Goal: Information Seeking & Learning: Learn about a topic

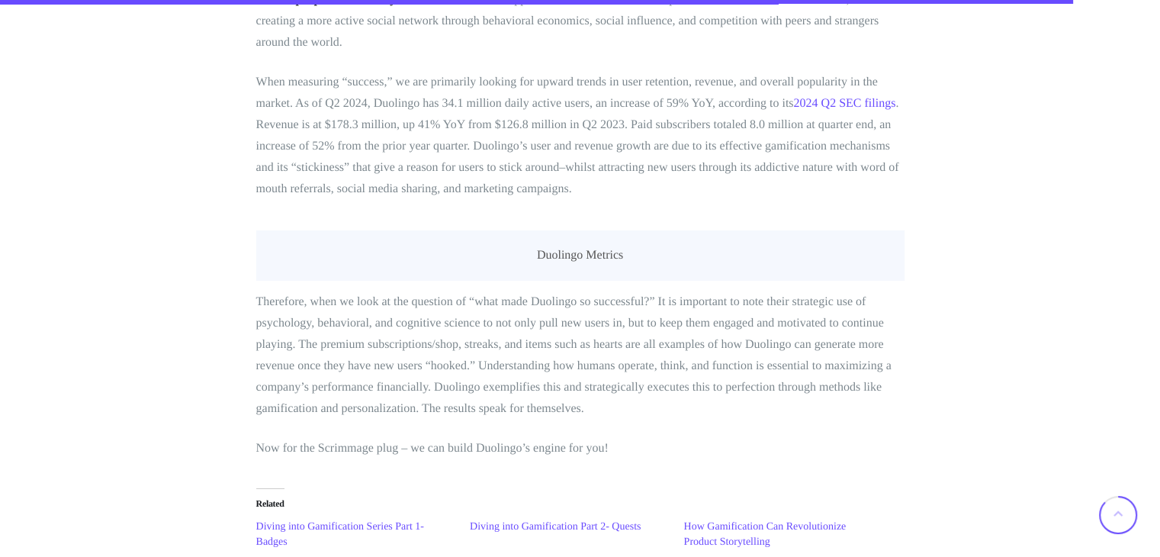
scroll to position [6201, 0]
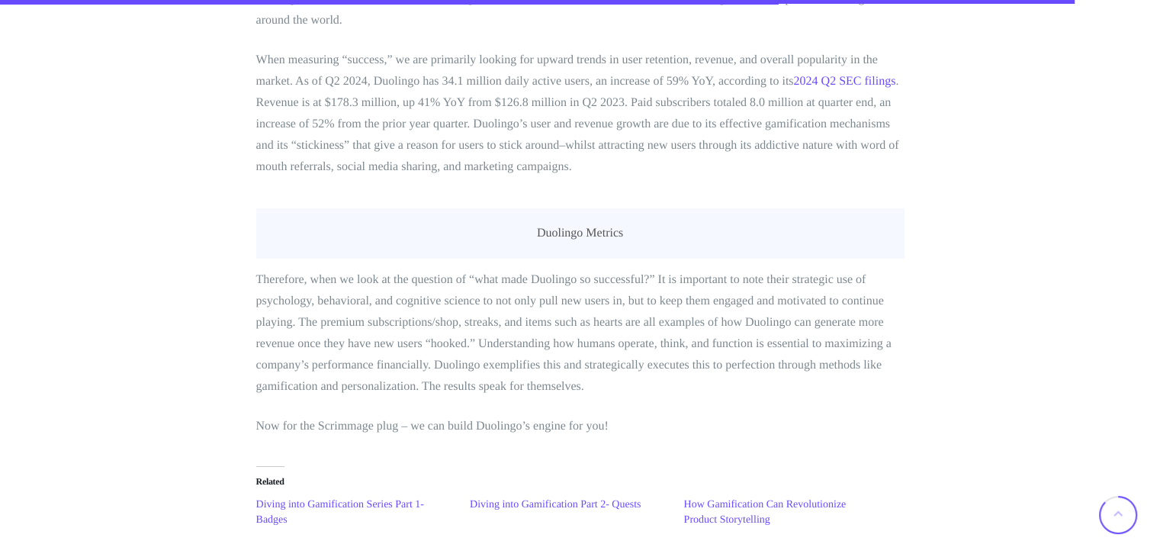
drag, startPoint x: 558, startPoint y: 319, endPoint x: 520, endPoint y: 322, distance: 38.3
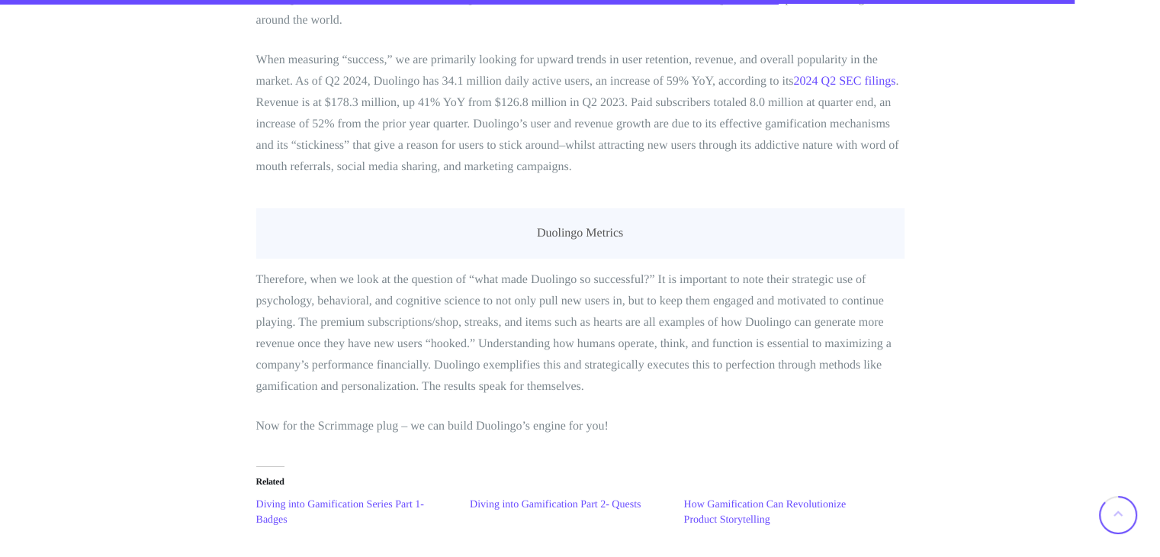
drag, startPoint x: 349, startPoint y: 156, endPoint x: 377, endPoint y: 187, distance: 42.1
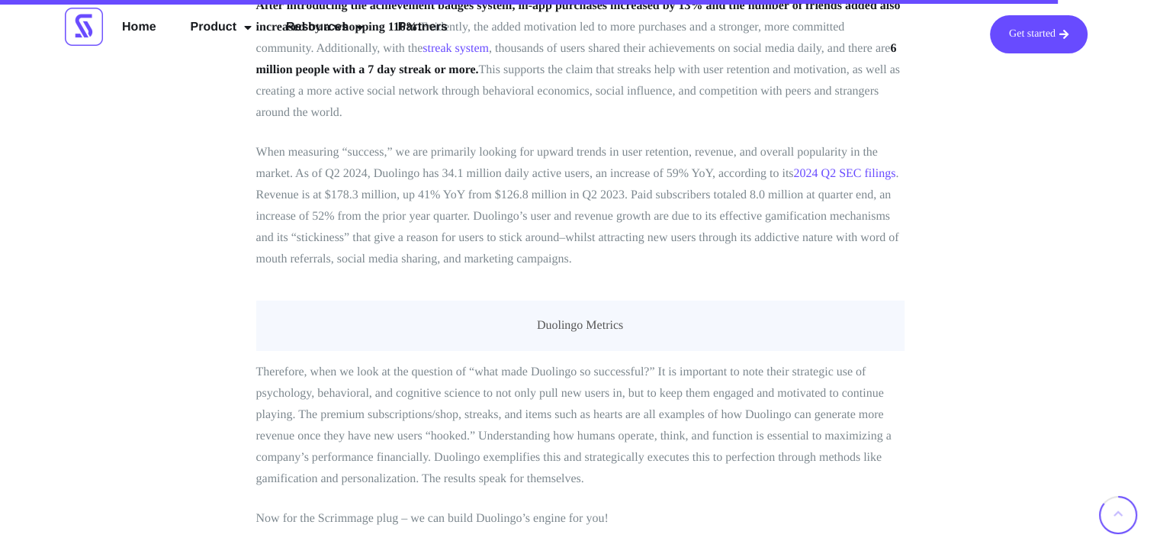
scroll to position [6105, 0]
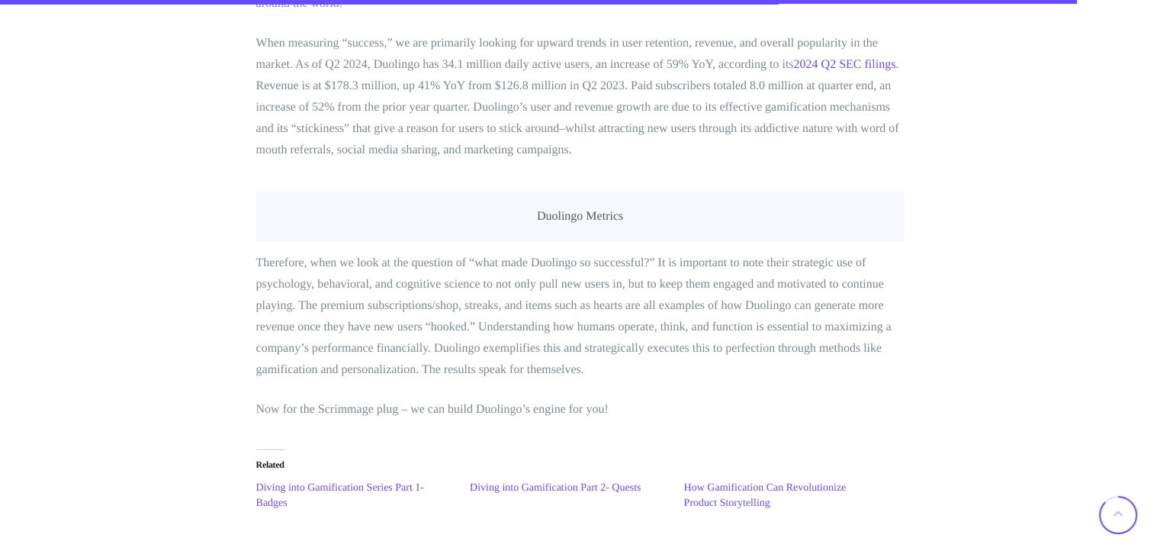
scroll to position [6219, 0]
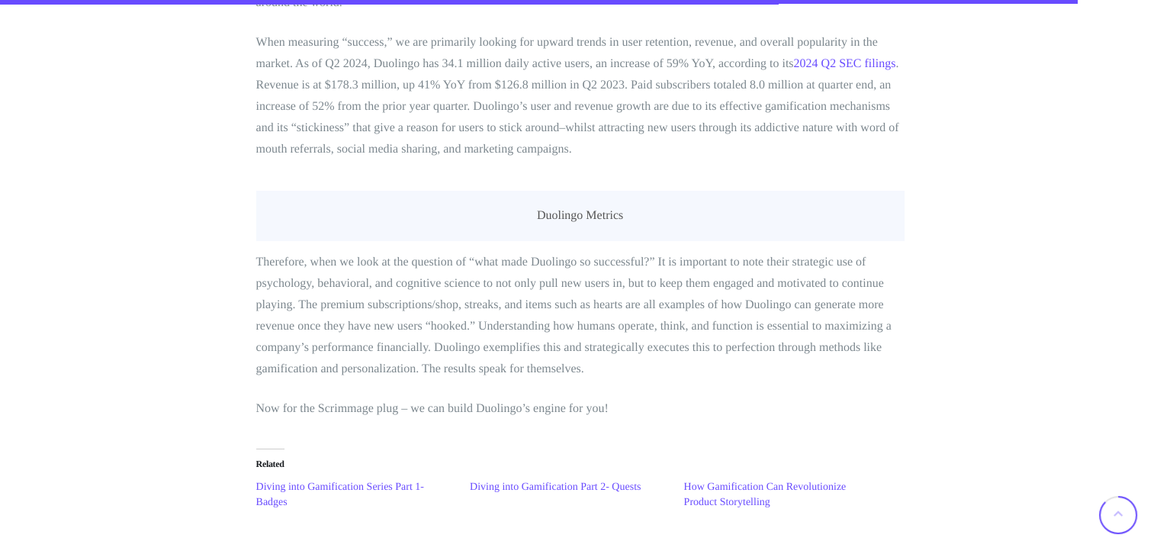
scroll to position [6230, 0]
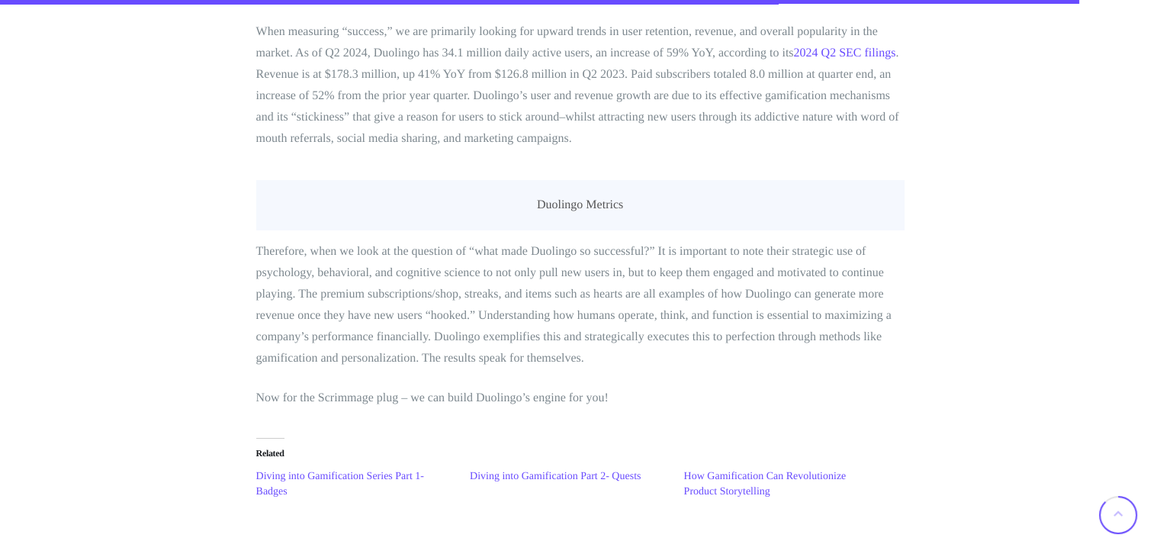
drag, startPoint x: 885, startPoint y: 443, endPoint x: 210, endPoint y: 336, distance: 683.4
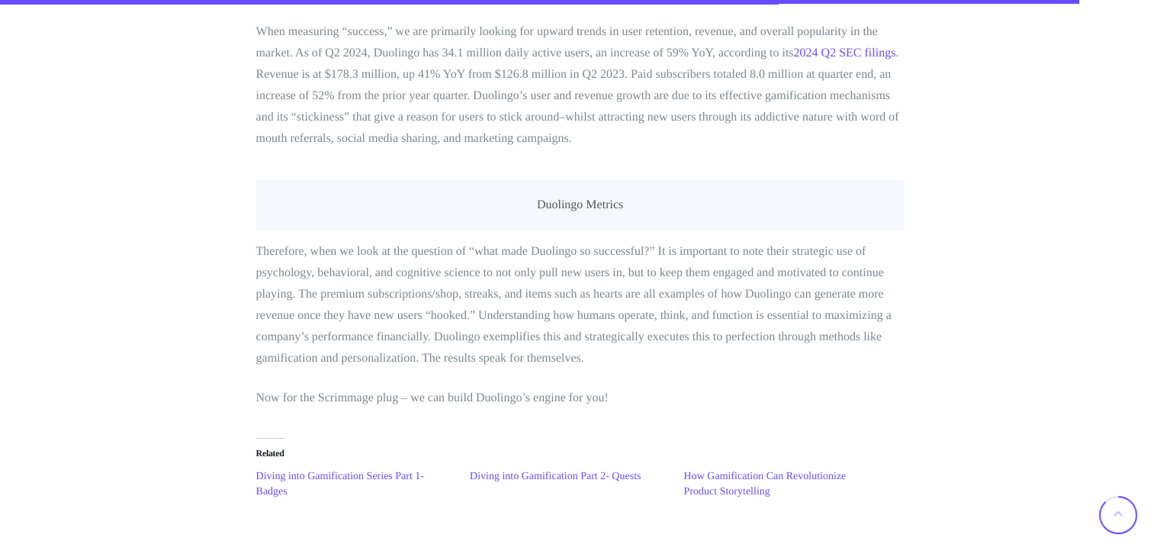
copy p "After introducing the achievement badges system, in-app purchases increased by …"
drag, startPoint x: 397, startPoint y: 221, endPoint x: 280, endPoint y: 126, distance: 151.3
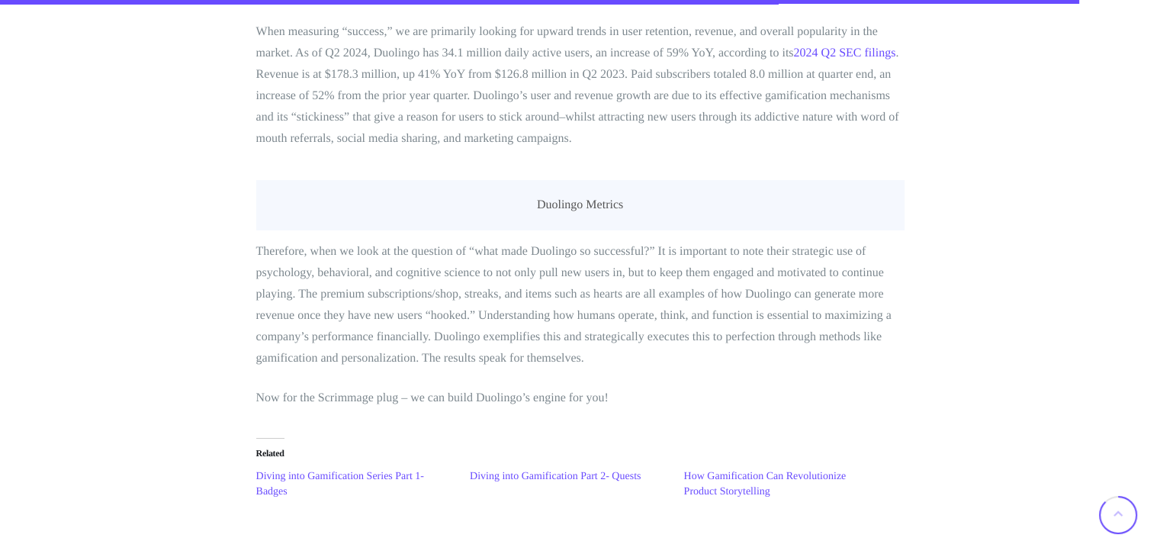
copy ol "Gamification Behavioral Economics Social Influence and Competition Personalizat…"
drag, startPoint x: 558, startPoint y: 359, endPoint x: 251, endPoint y: 343, distance: 307.7
copy strong "After introducing the achievement badges system, in-app purchases increased by …"
